Goal: Navigation & Orientation: Understand site structure

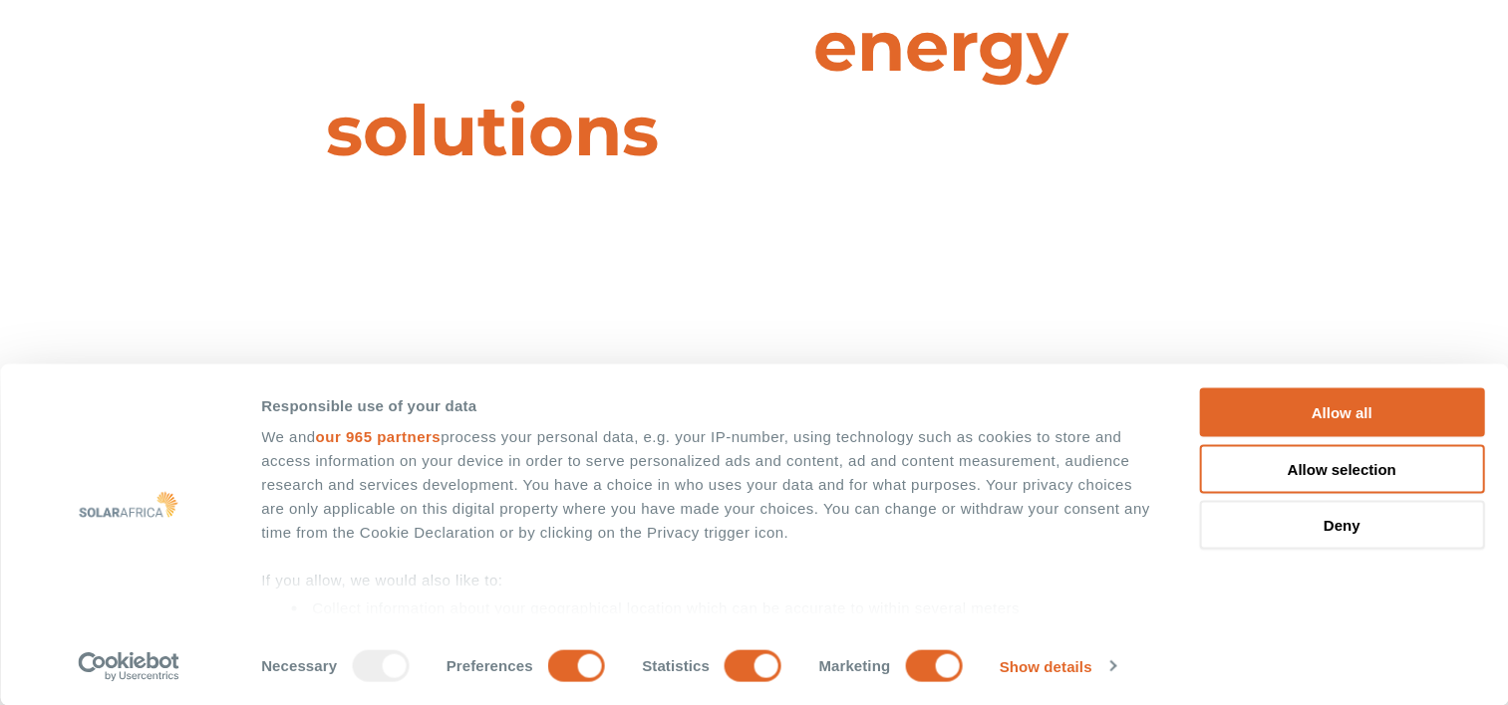
scroll to position [199, 0]
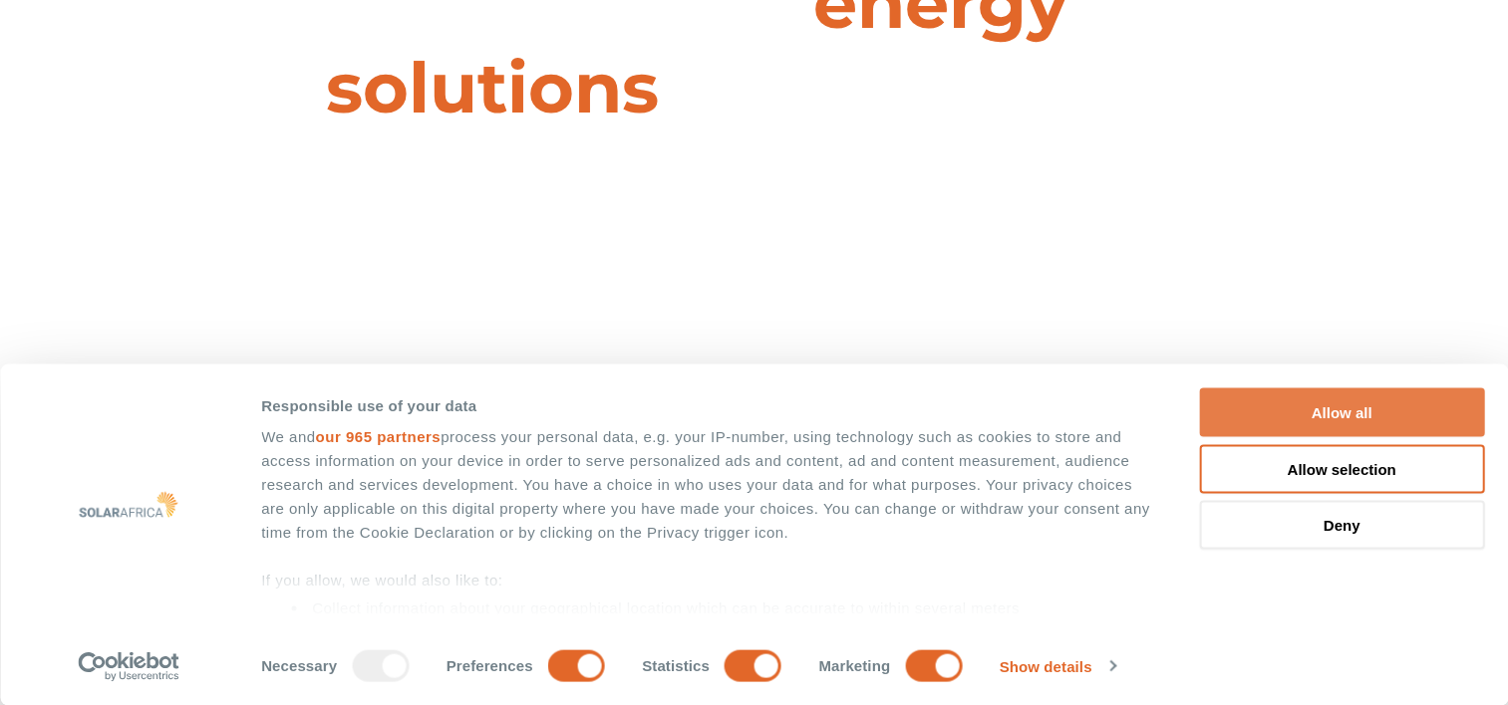
drag, startPoint x: 1339, startPoint y: 404, endPoint x: 1148, endPoint y: 432, distance: 193.5
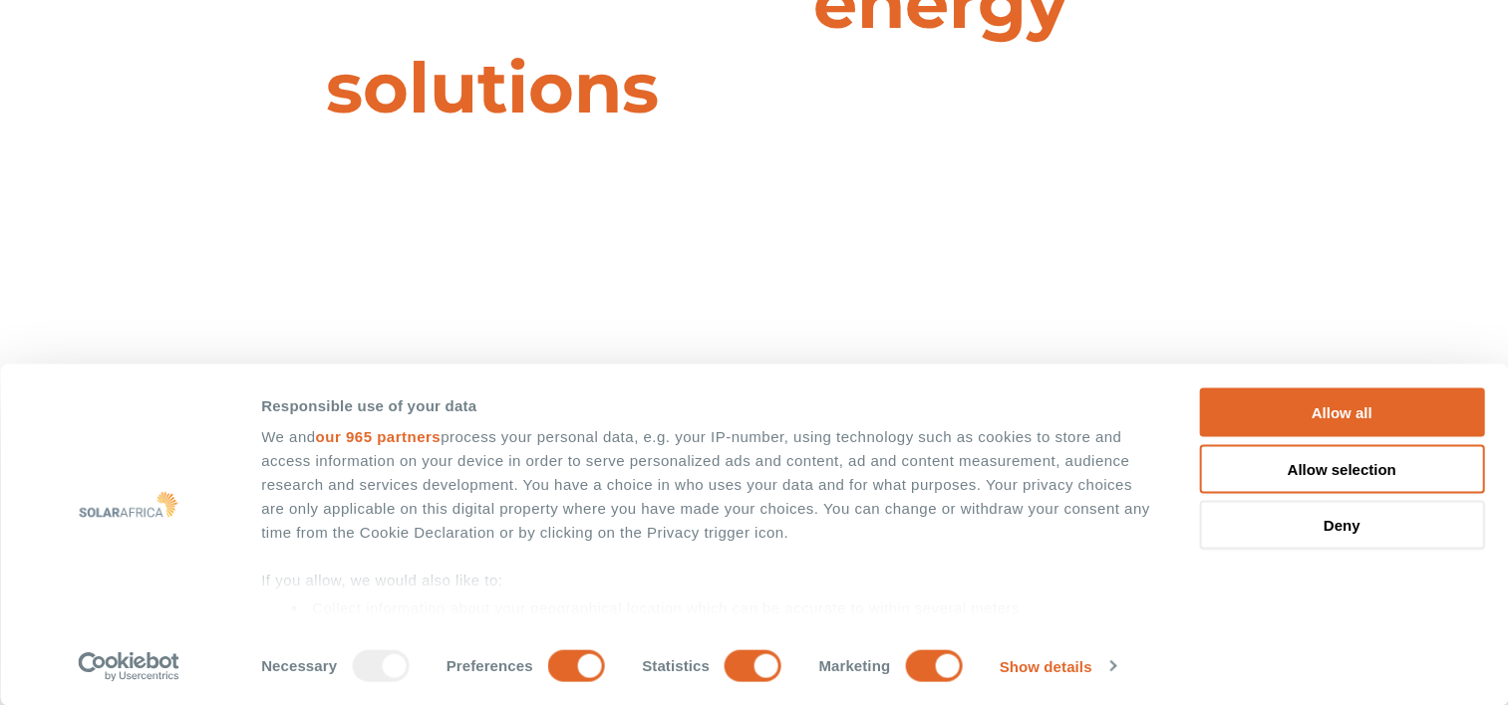
click at [1332, 405] on button "Allow all" at bounding box center [1341, 413] width 285 height 49
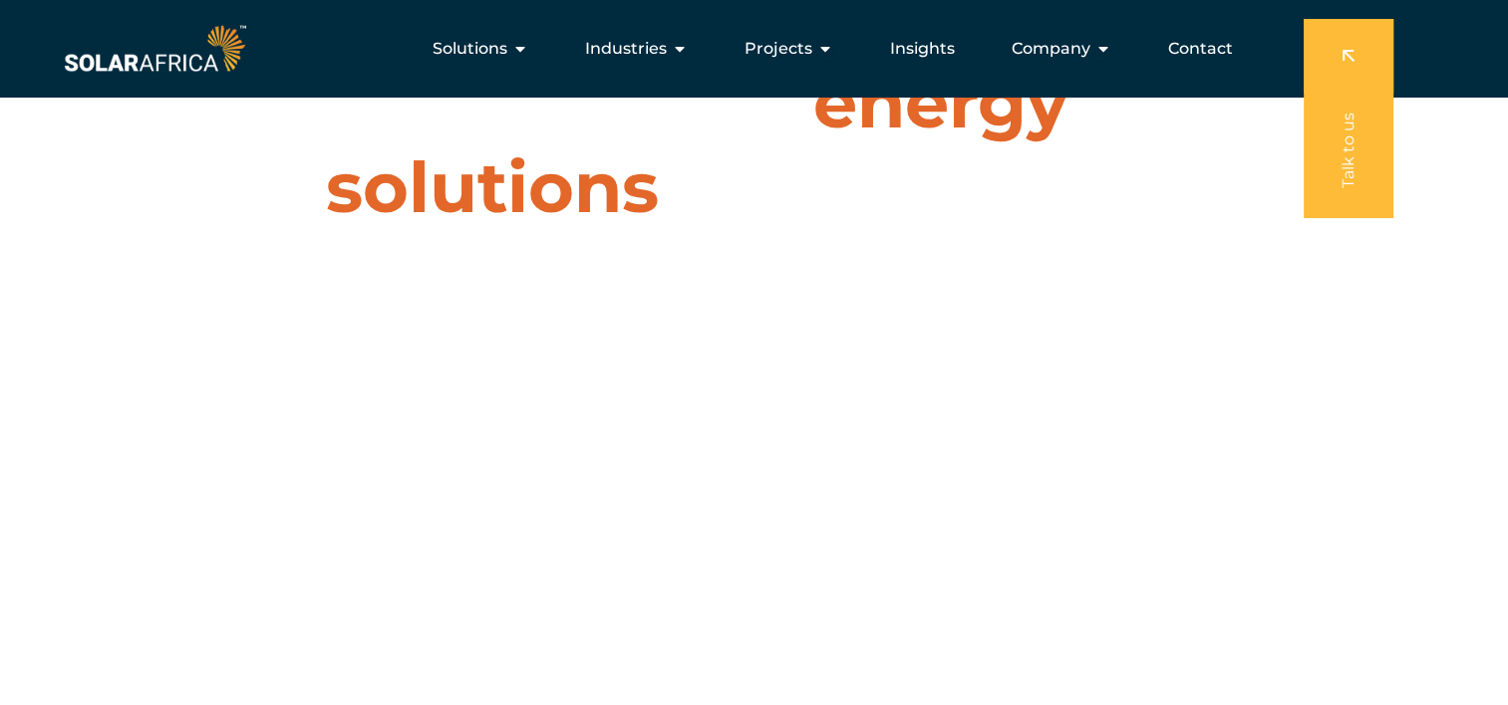
scroll to position [0, 0]
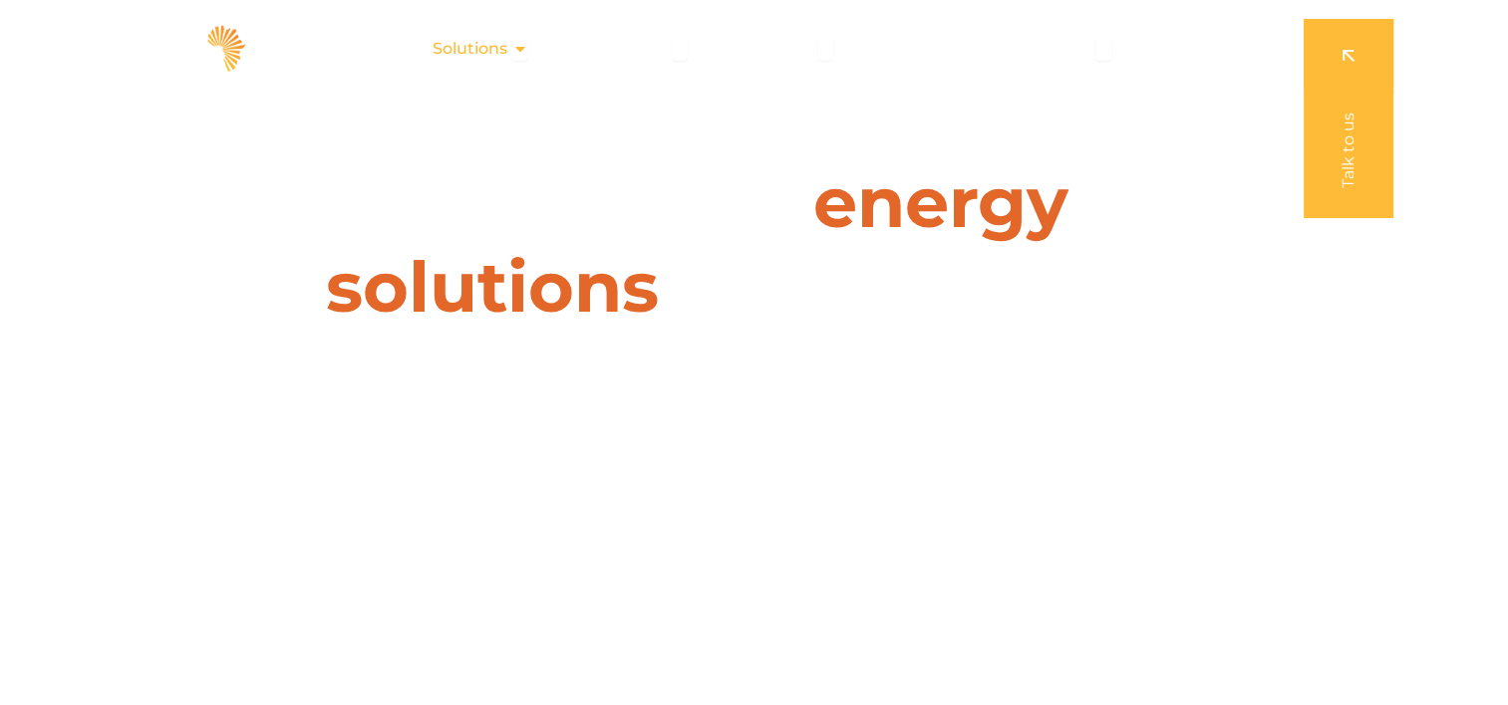
click at [477, 52] on span "Solutions" at bounding box center [469, 49] width 75 height 24
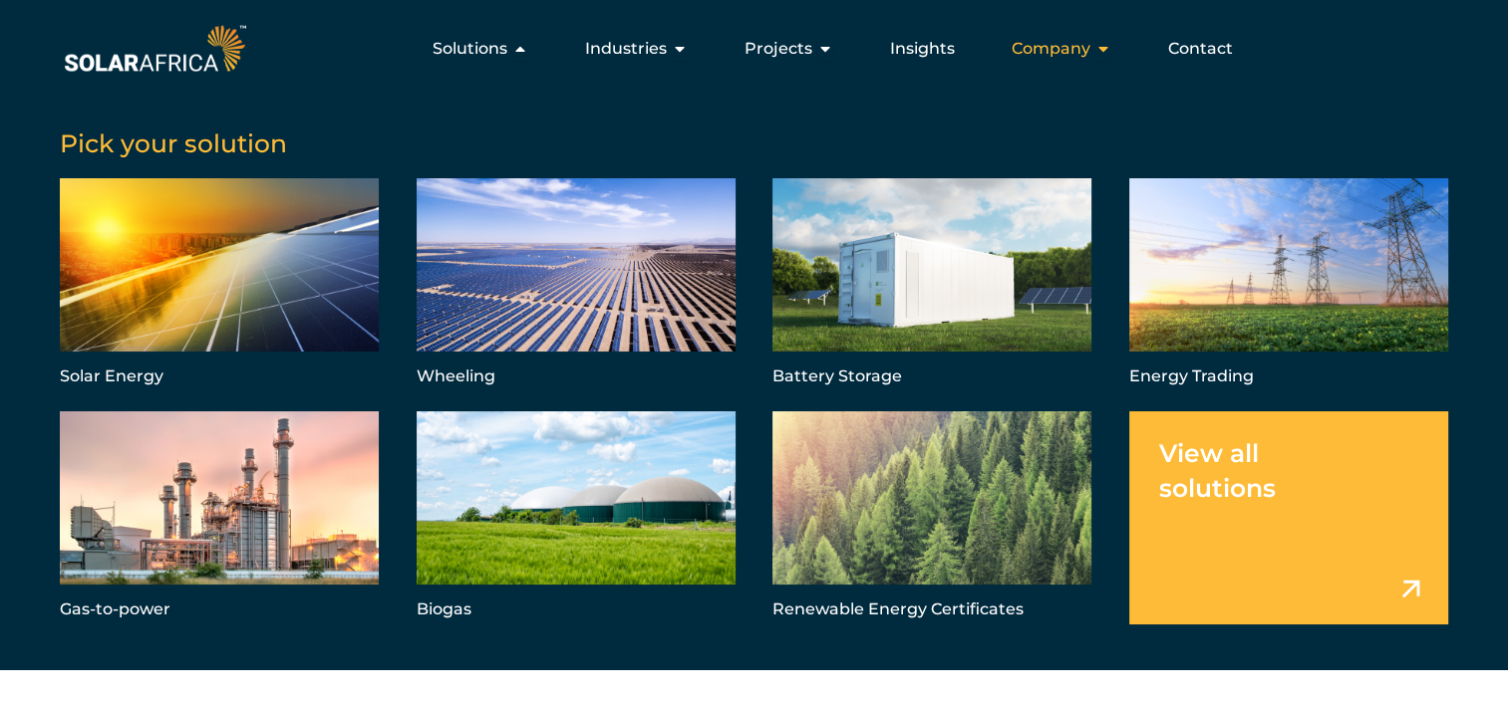
click at [1067, 49] on span "Company" at bounding box center [1050, 49] width 79 height 24
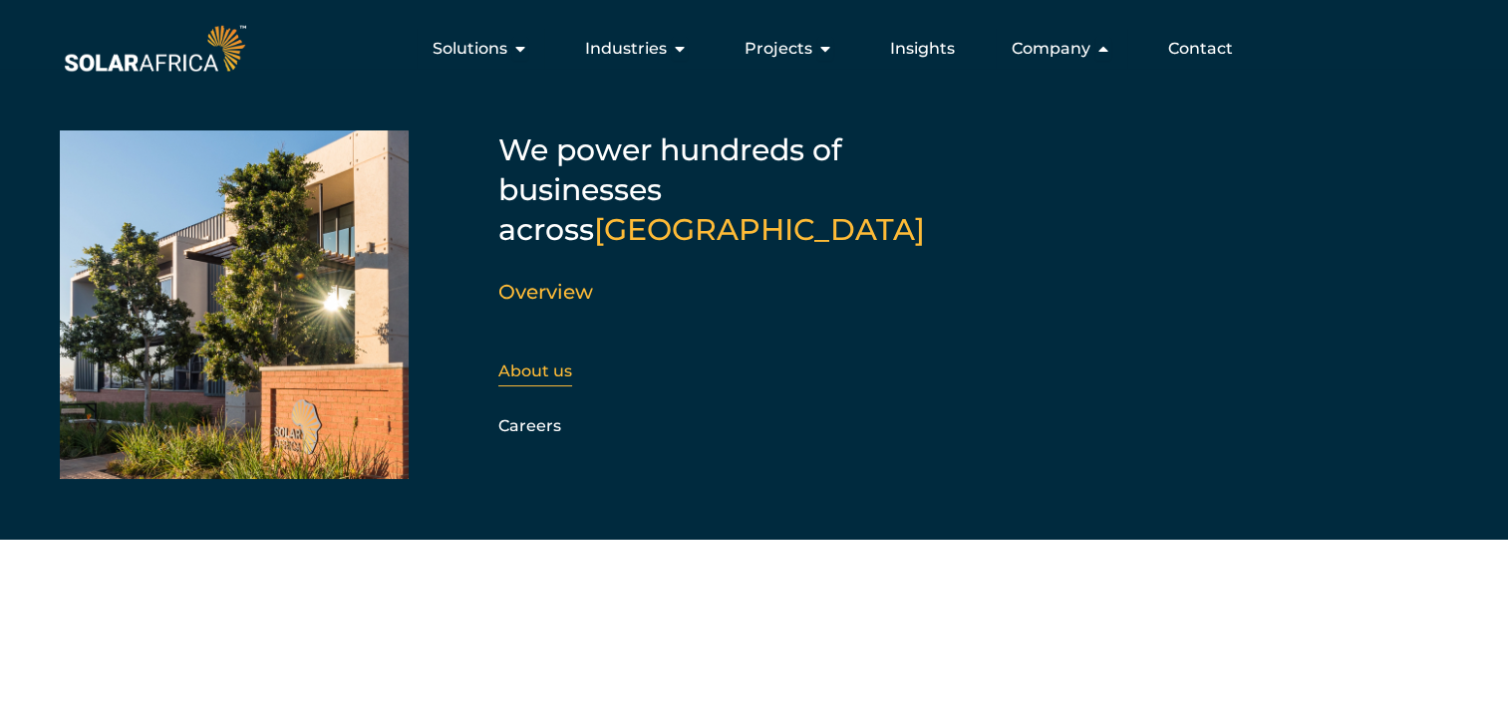
click at [530, 362] on link "About us" at bounding box center [535, 371] width 74 height 19
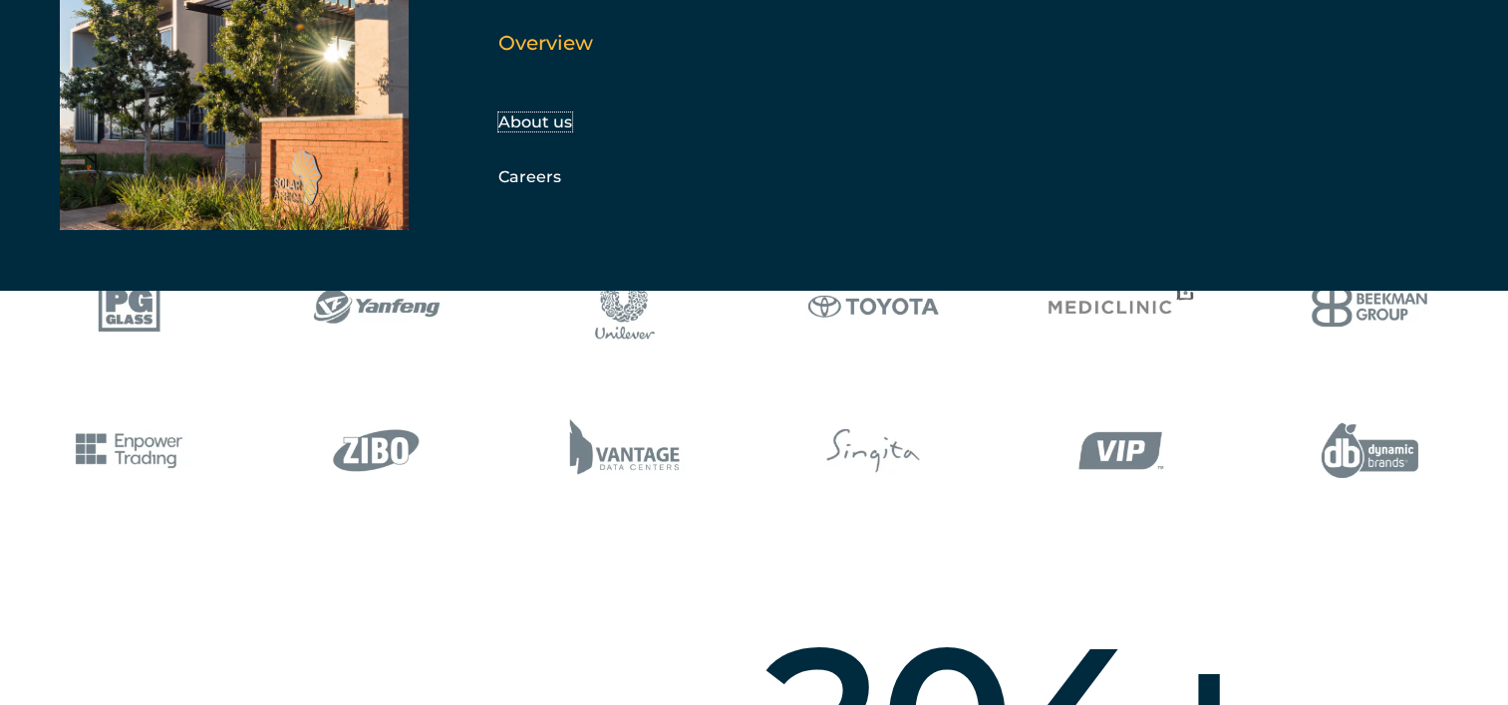
scroll to position [897, 0]
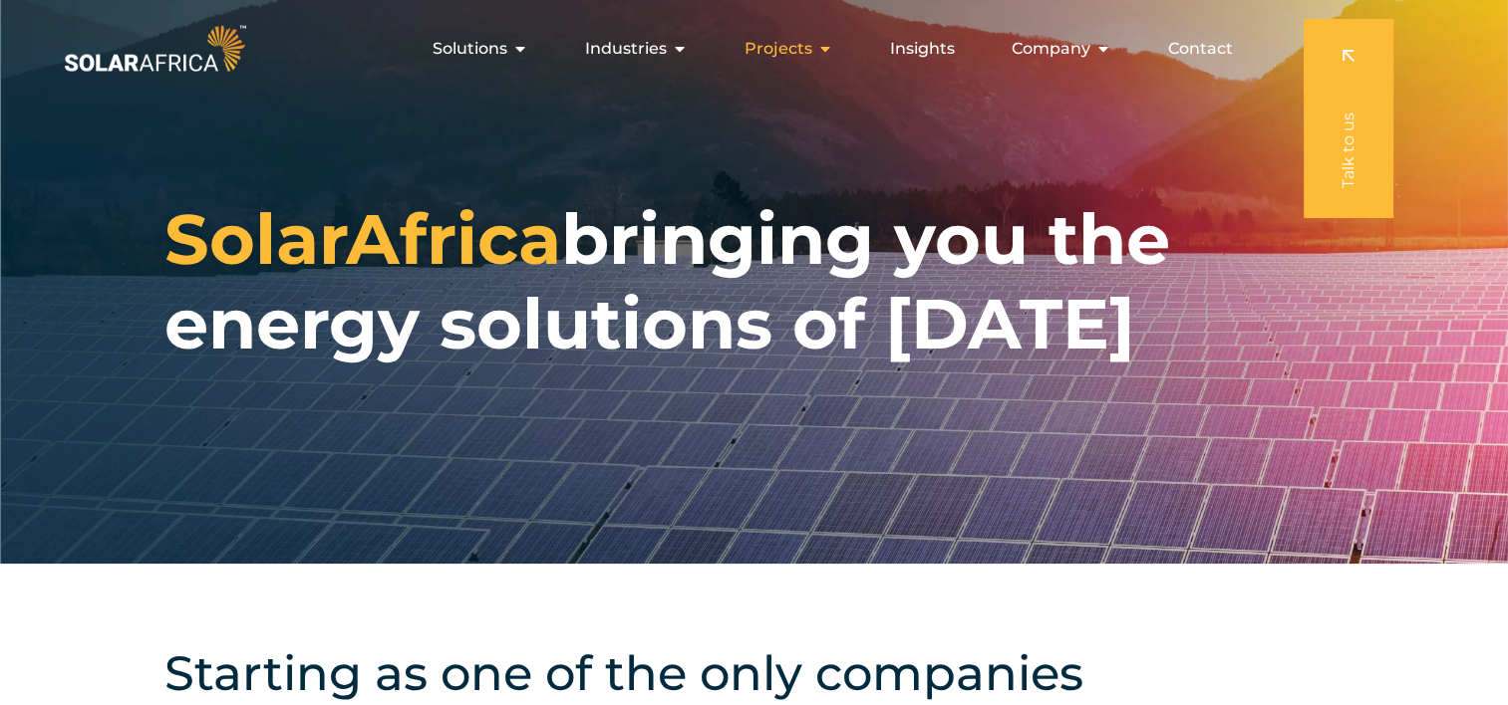
click at [787, 48] on span "Projects" at bounding box center [778, 49] width 68 height 24
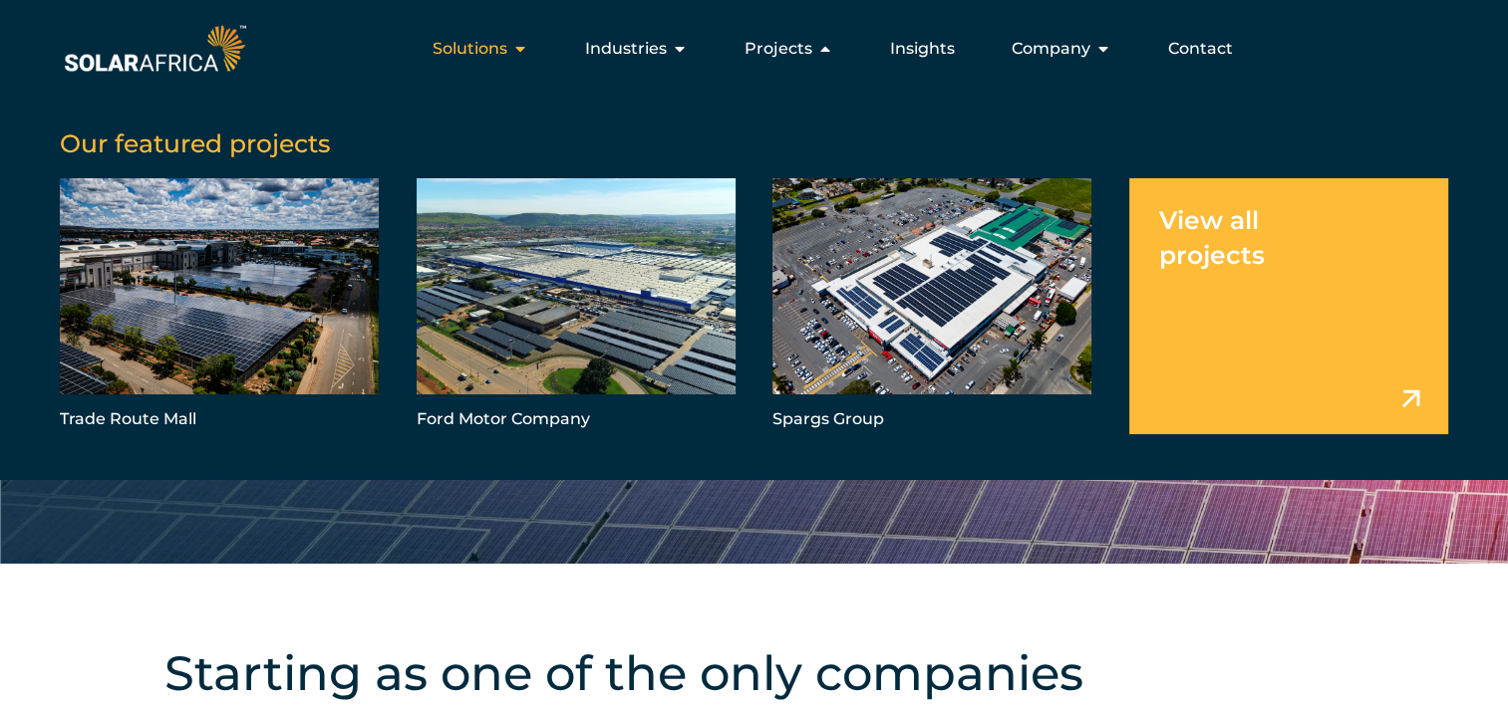
click at [480, 45] on span "Solutions" at bounding box center [469, 49] width 75 height 24
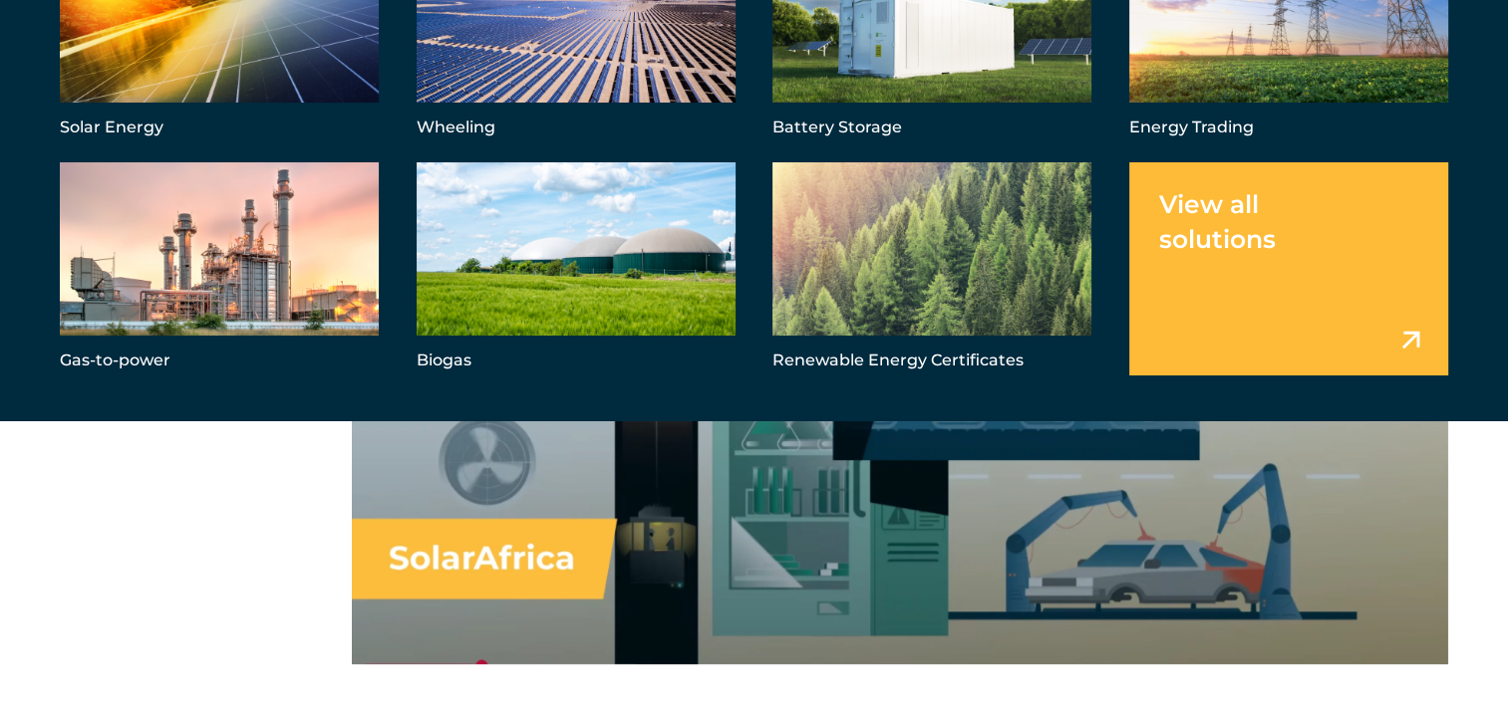
scroll to position [598, 0]
